Goal: Find specific page/section: Find specific page/section

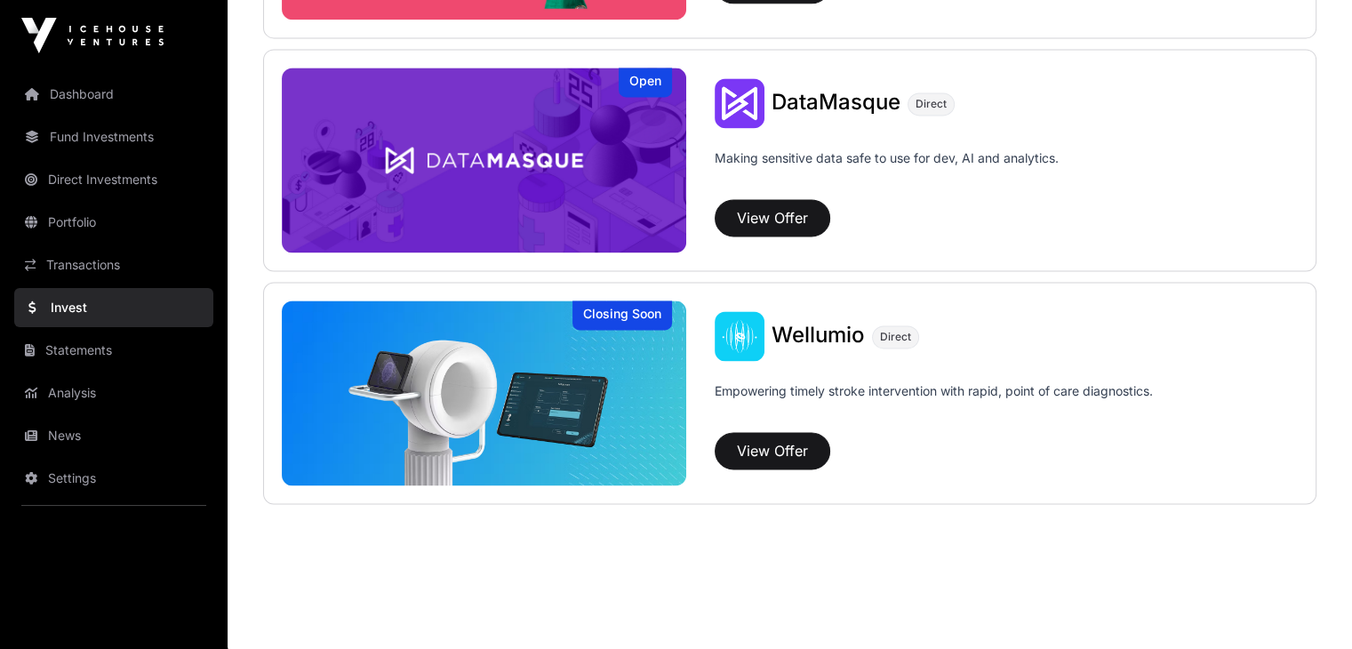
scroll to position [1971, 0]
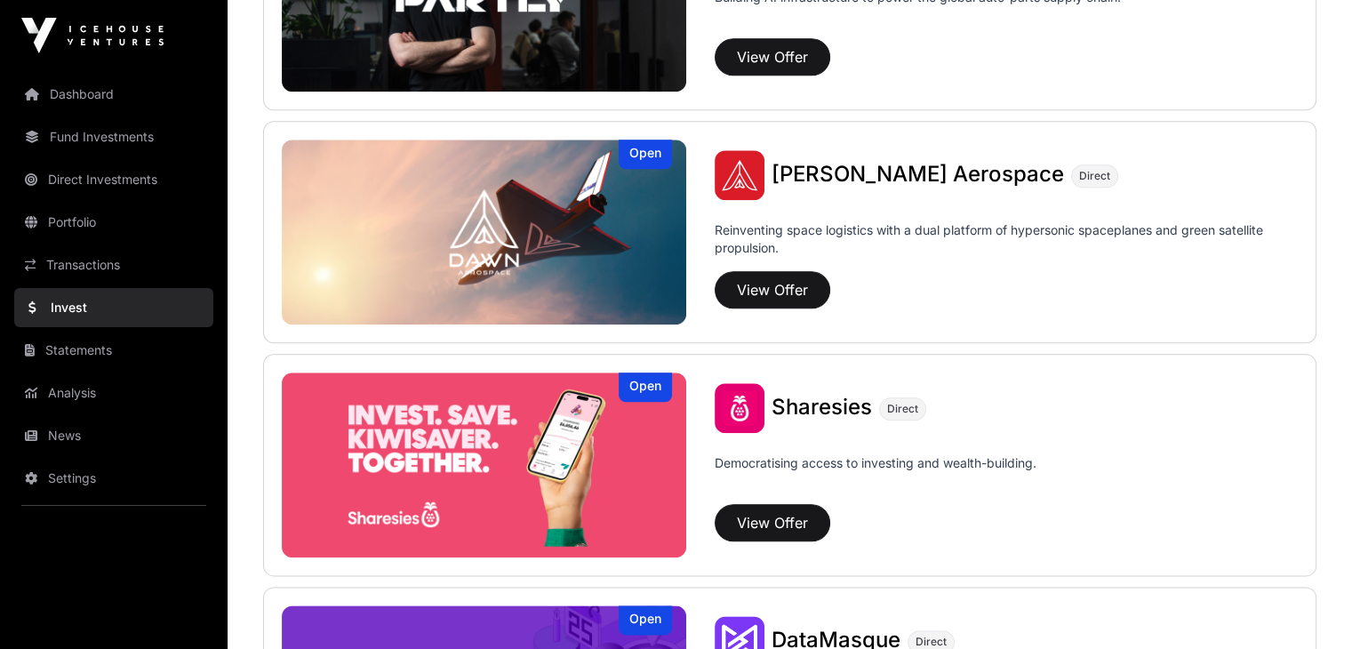
click at [115, 90] on link "Dashboard" at bounding box center [113, 94] width 199 height 39
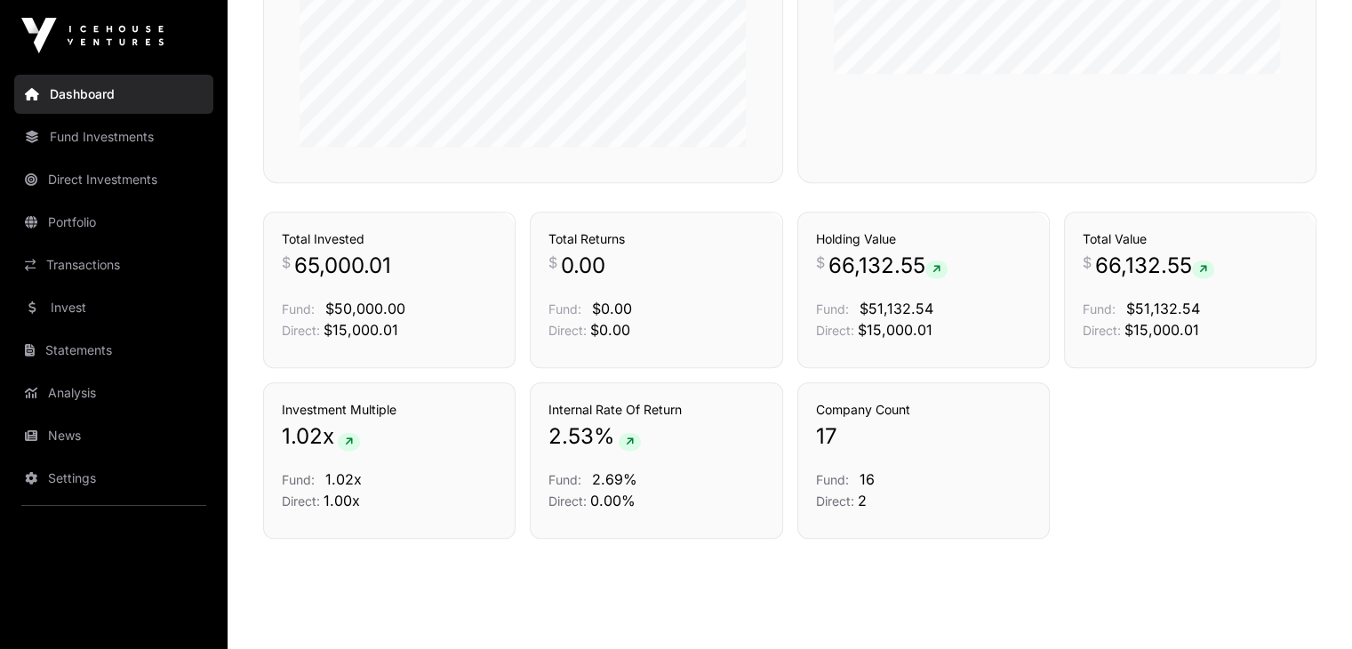
scroll to position [1201, 0]
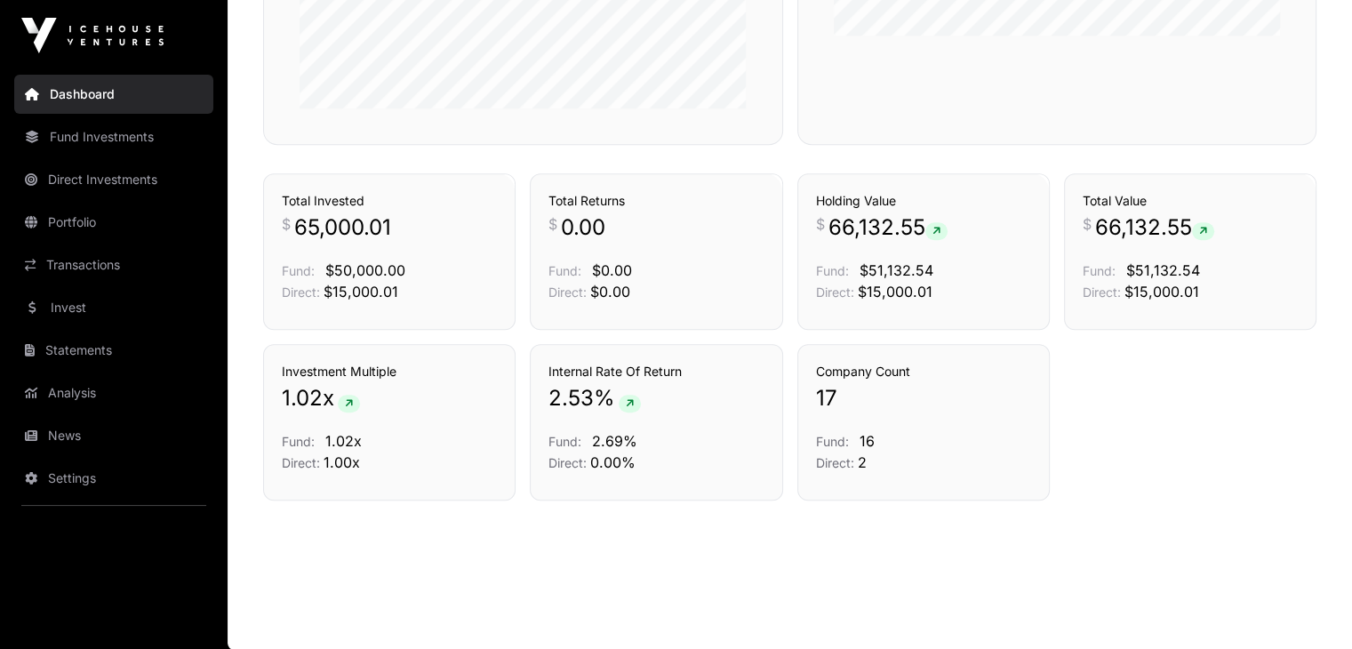
click at [44, 444] on link "News" at bounding box center [113, 435] width 199 height 39
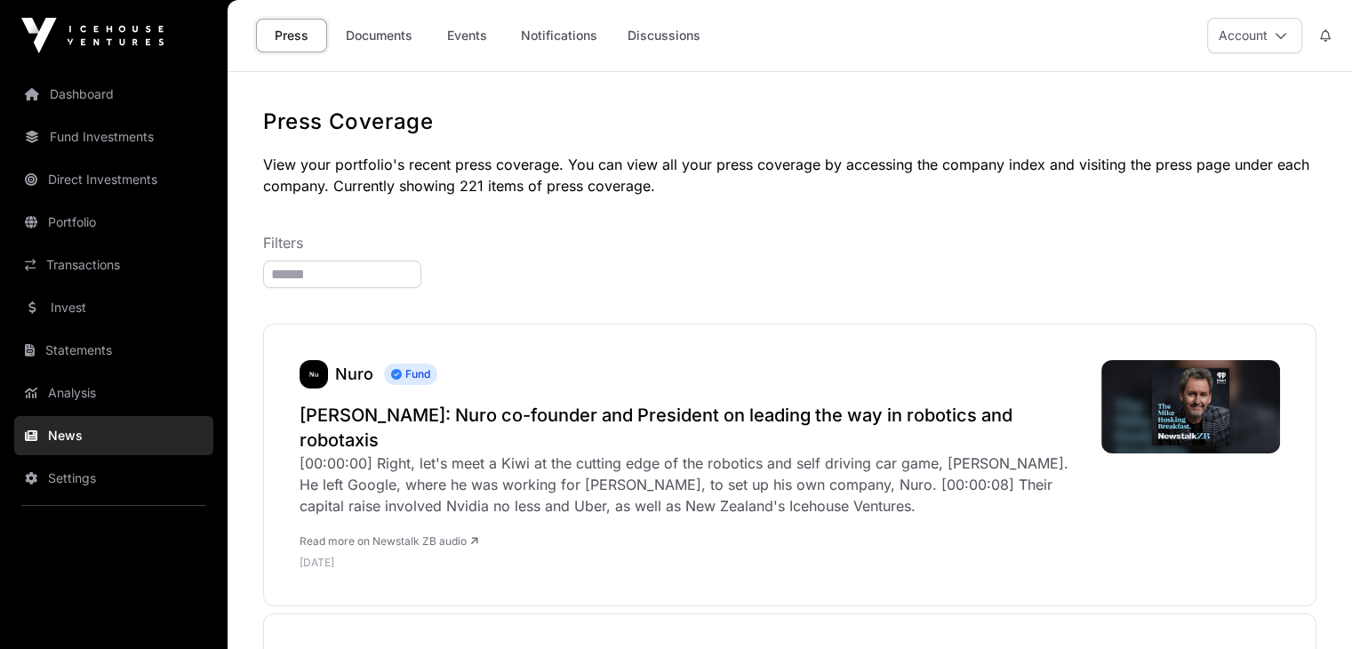
click at [380, 33] on link "Documents" at bounding box center [379, 36] width 90 height 34
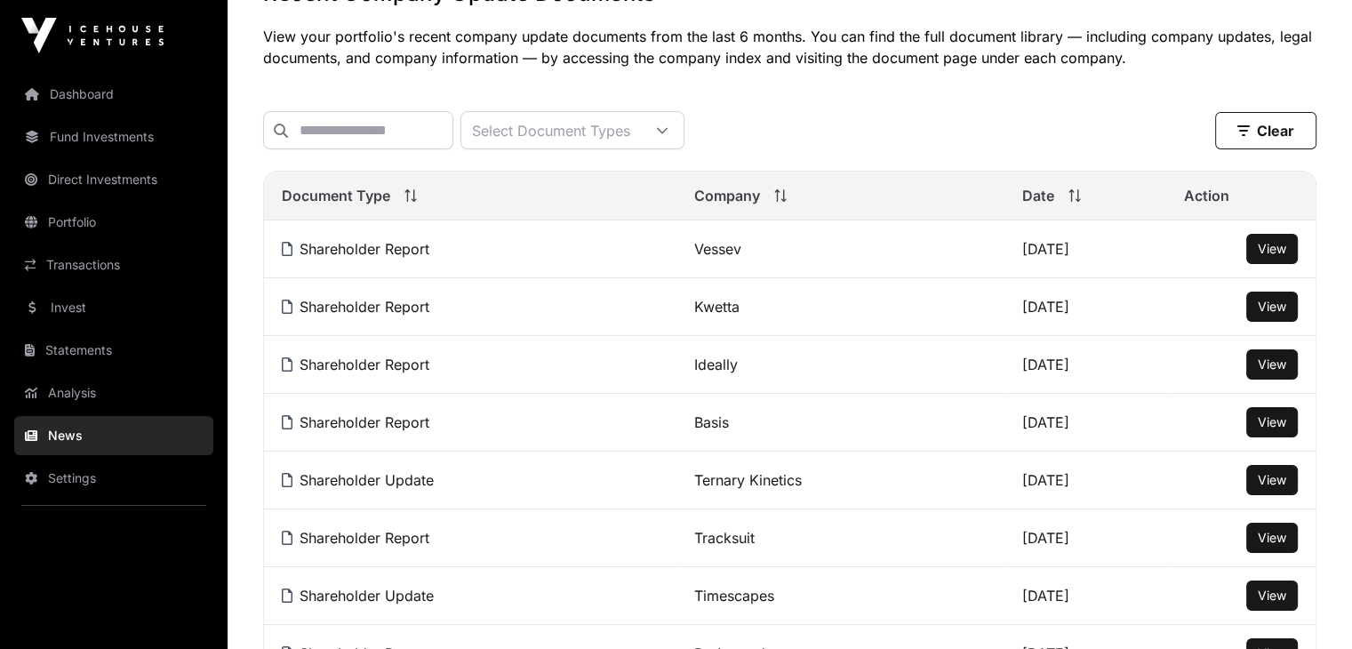
scroll to position [160, 0]
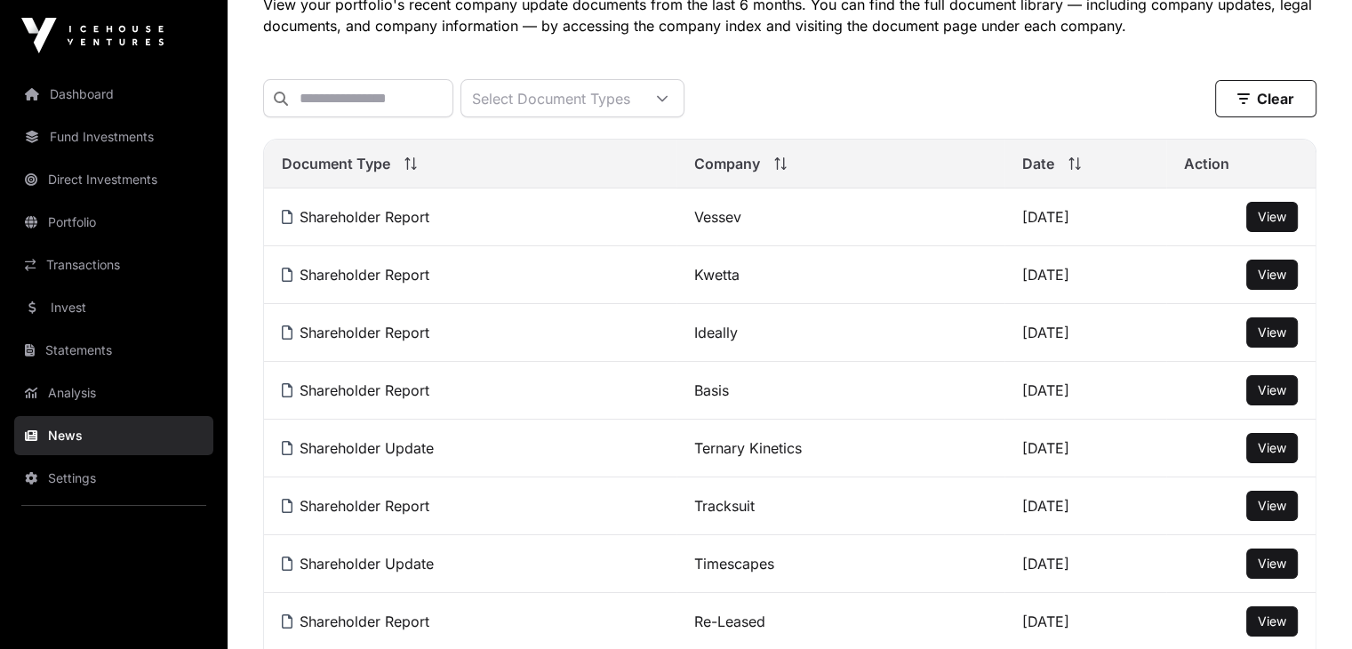
click at [1266, 224] on span "View" at bounding box center [1272, 216] width 28 height 15
